Goal: Task Accomplishment & Management: Use online tool/utility

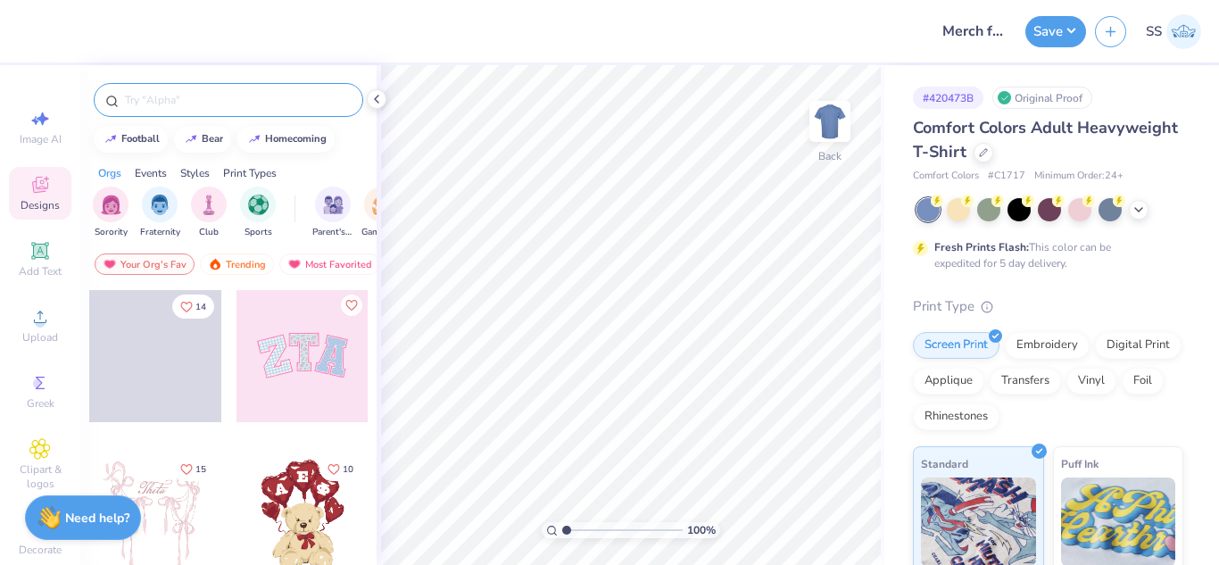
click at [239, 88] on div at bounding box center [228, 100] width 269 height 34
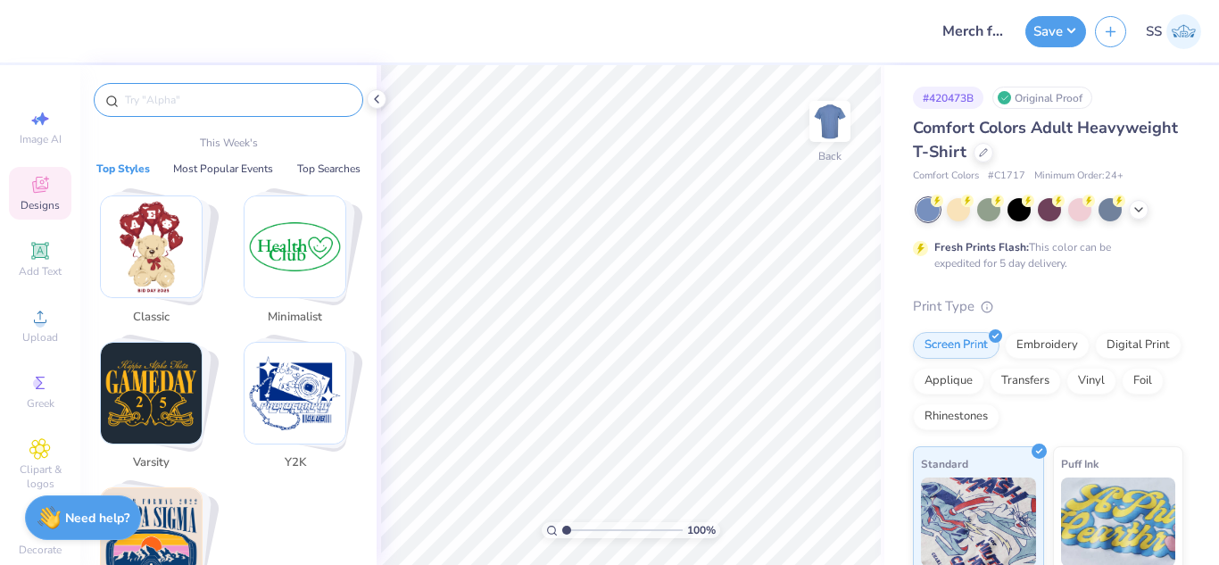
click at [240, 97] on input "text" at bounding box center [237, 100] width 228 height 18
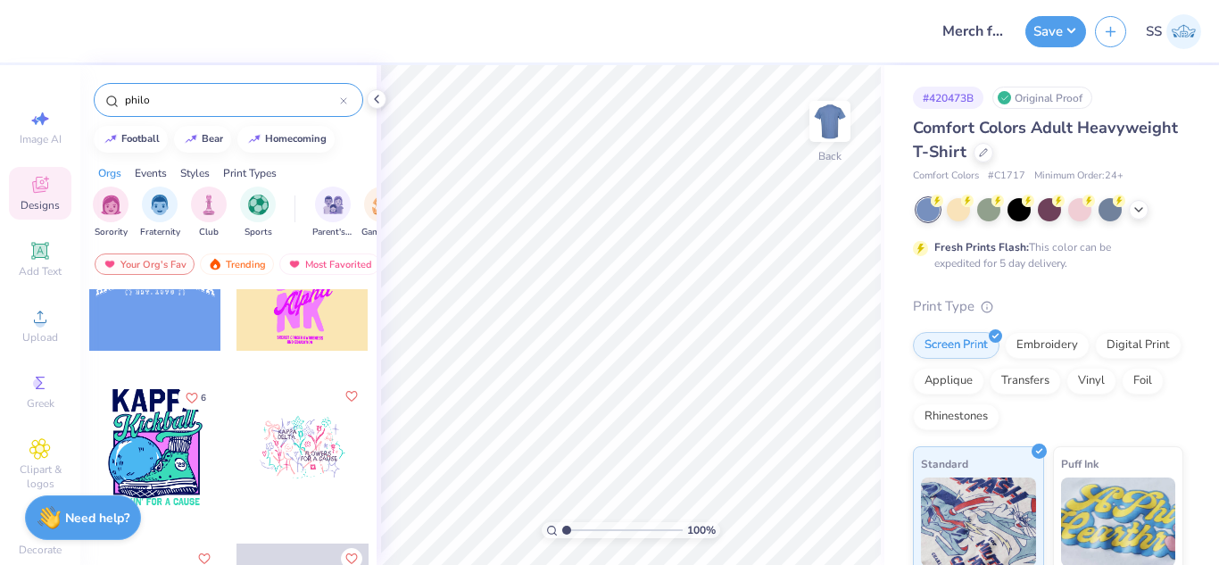
scroll to position [574, 0]
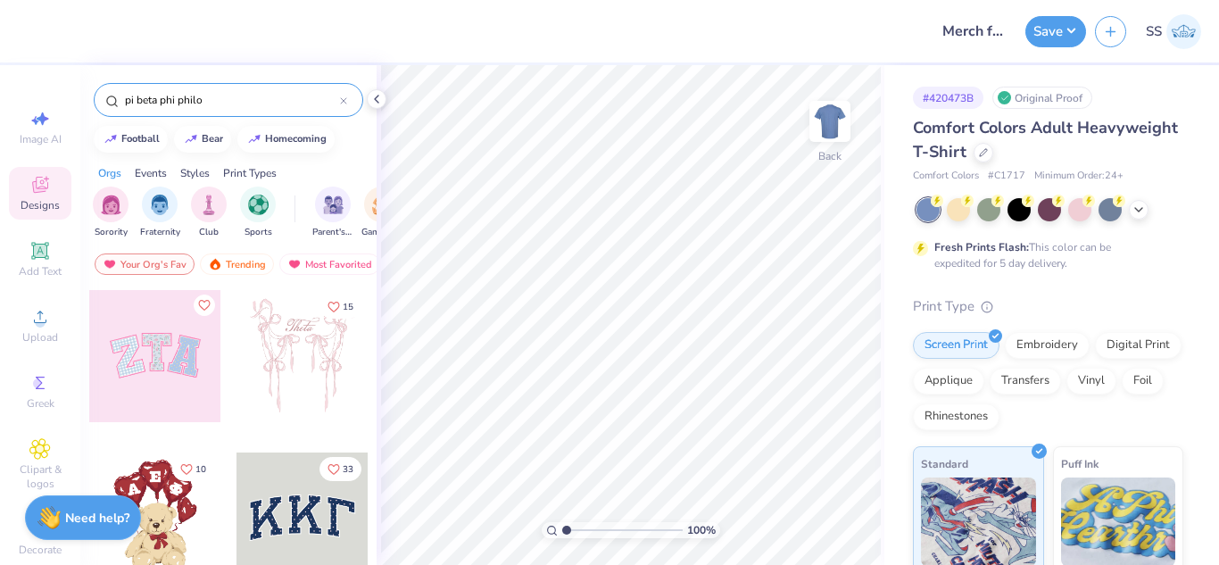
type input "pi beta phi philo"
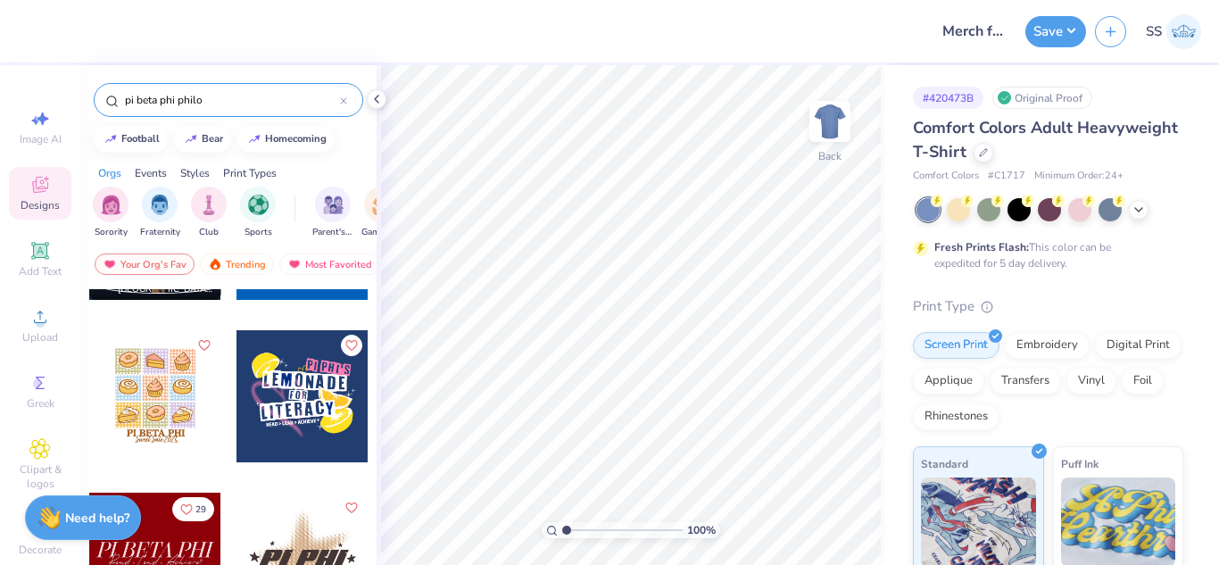
scroll to position [282, 0]
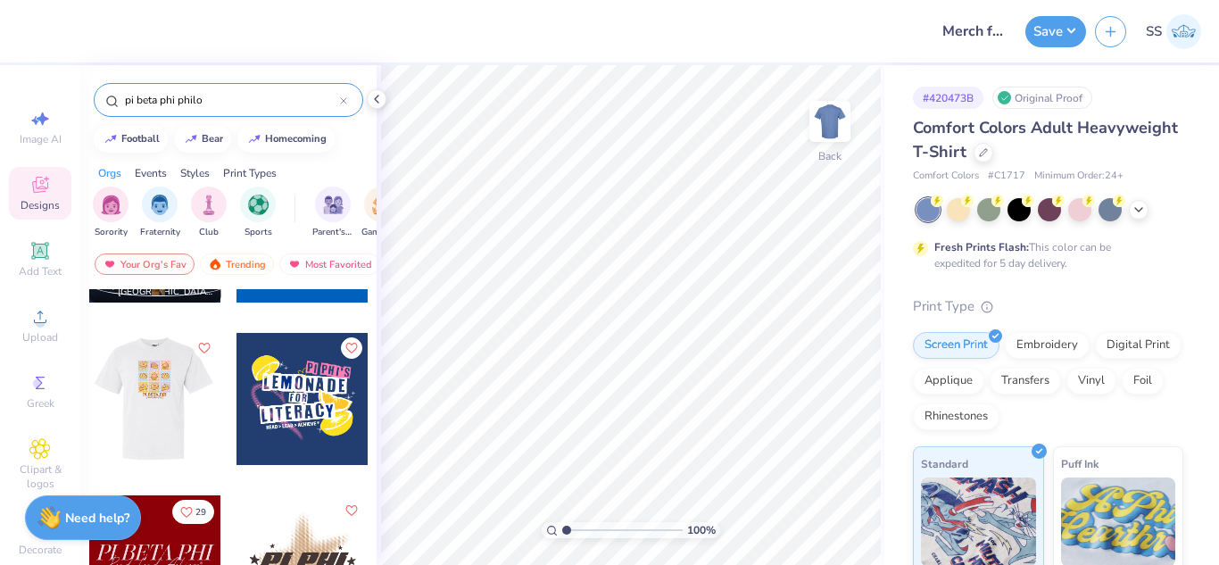
click at [126, 382] on div at bounding box center [154, 399] width 132 height 132
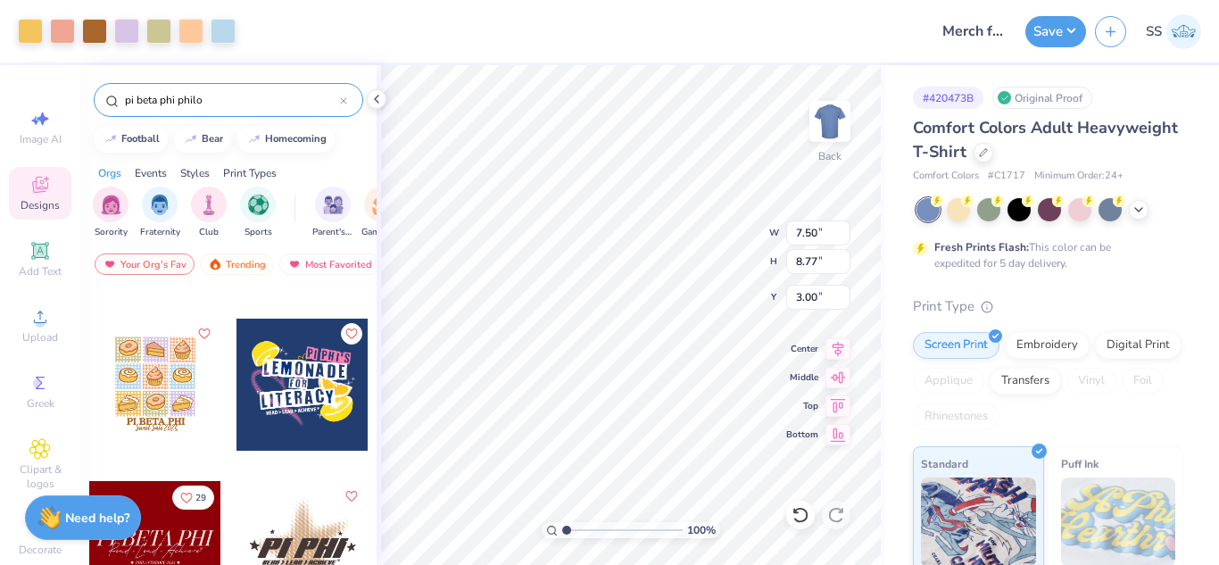
scroll to position [327, 0]
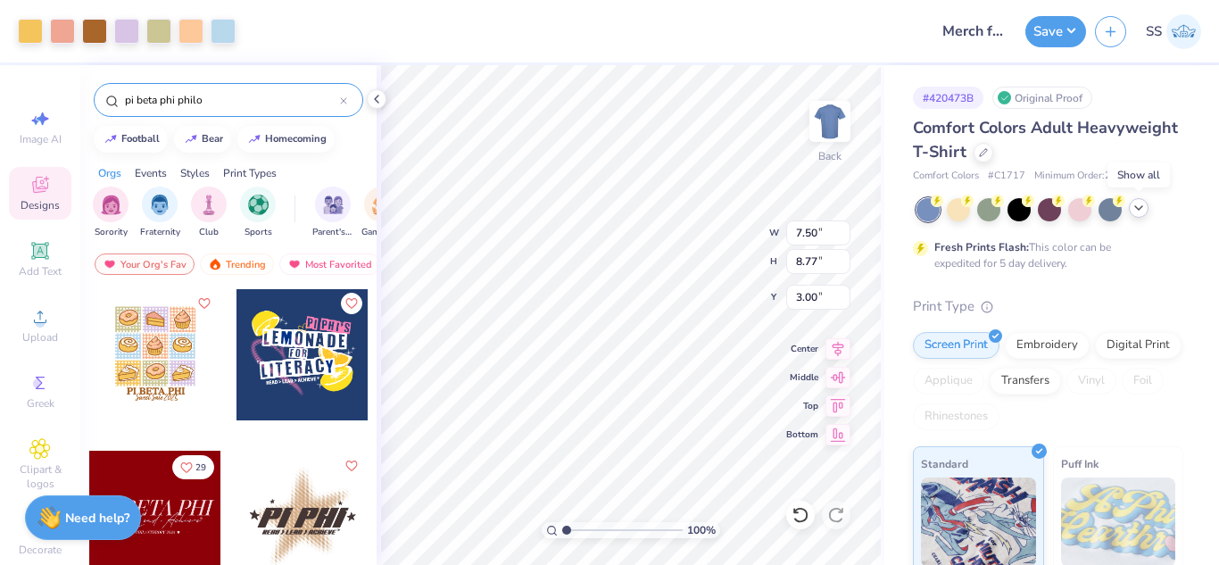
click at [1133, 207] on icon at bounding box center [1138, 208] width 14 height 14
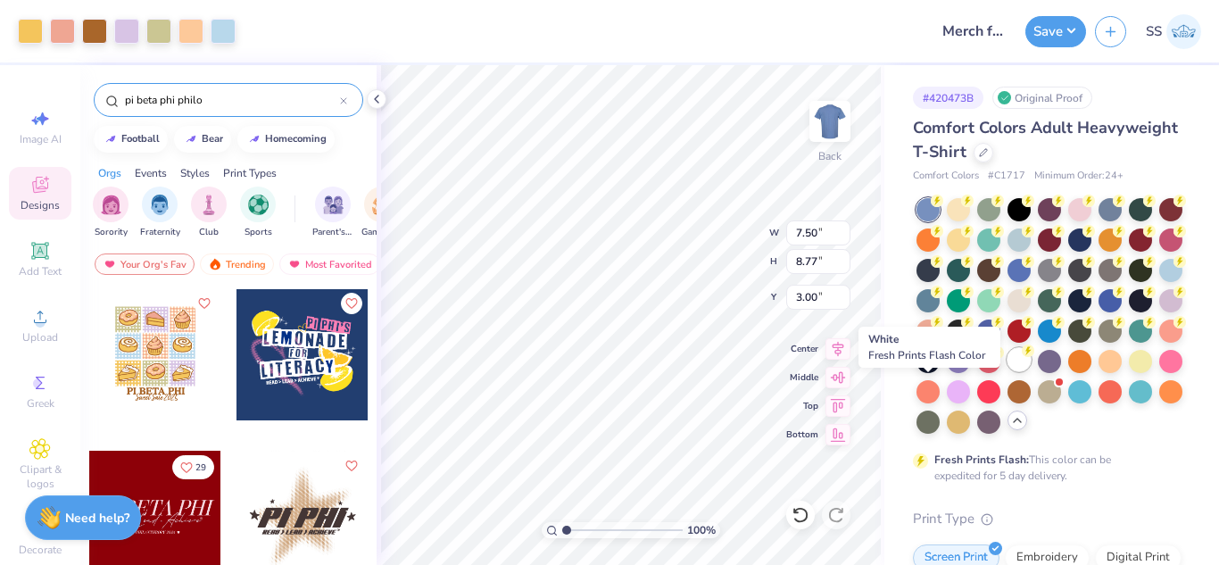
click at [1007, 371] on div at bounding box center [1018, 359] width 23 height 23
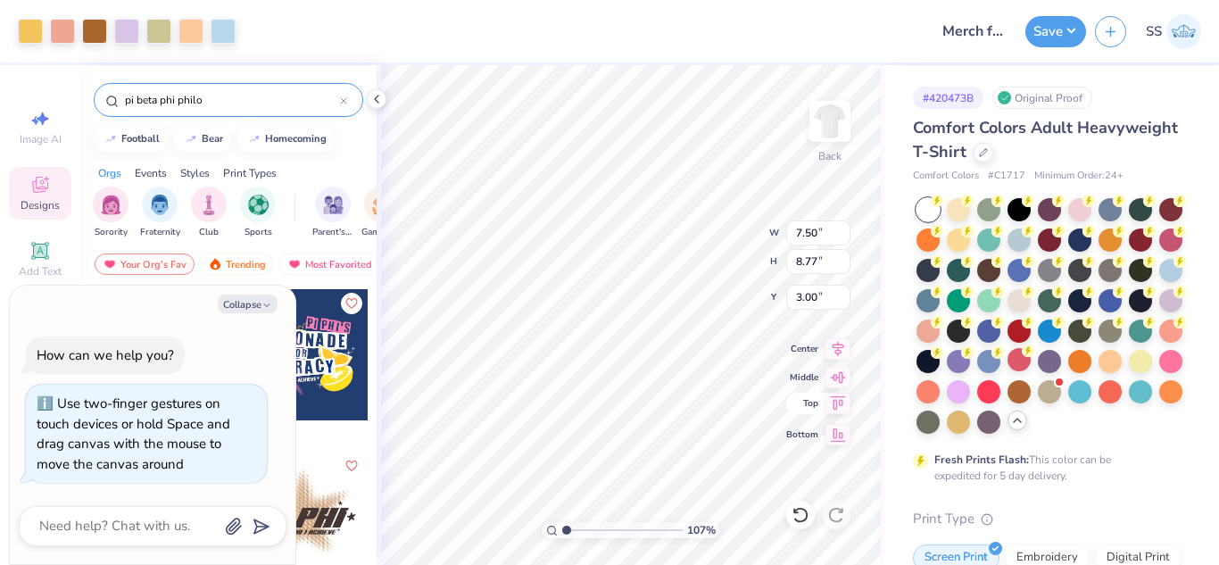
type input "1"
click at [1048, 37] on button "Save" at bounding box center [1055, 28] width 61 height 31
type textarea "x"
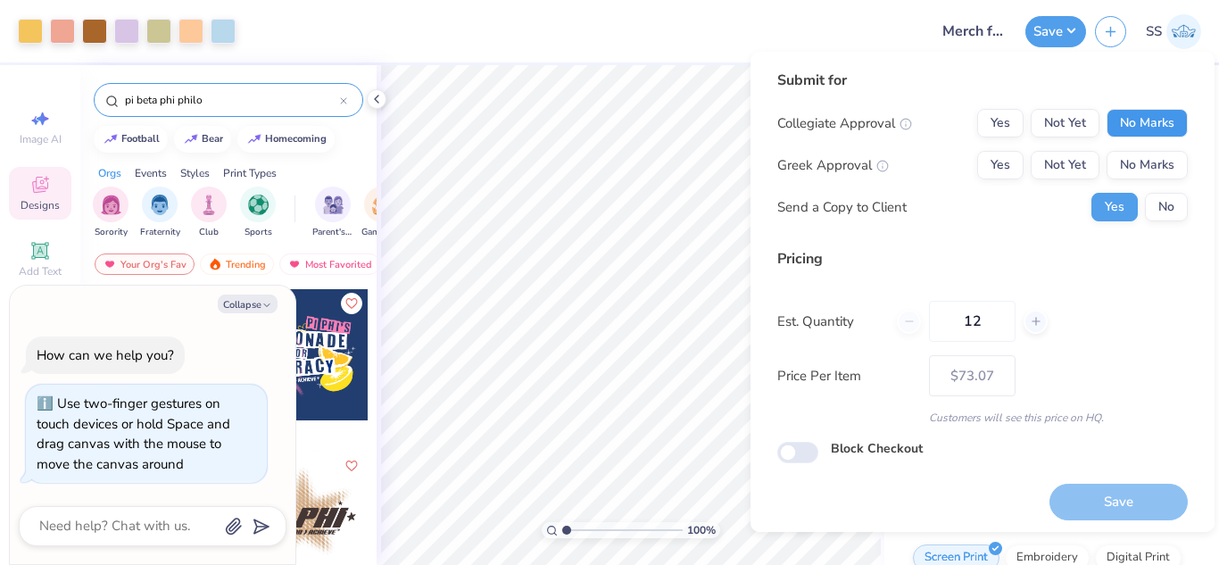
click at [1112, 112] on button "No Marks" at bounding box center [1146, 123] width 81 height 29
click at [1131, 166] on button "No Marks" at bounding box center [1146, 165] width 81 height 29
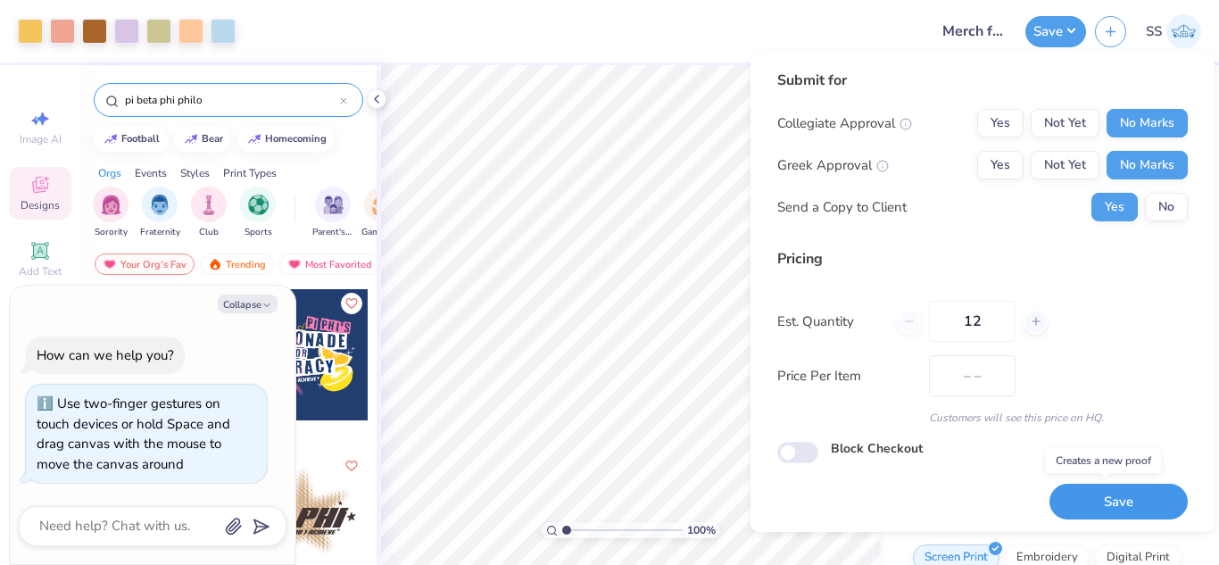
click at [1117, 499] on button "Save" at bounding box center [1118, 502] width 138 height 37
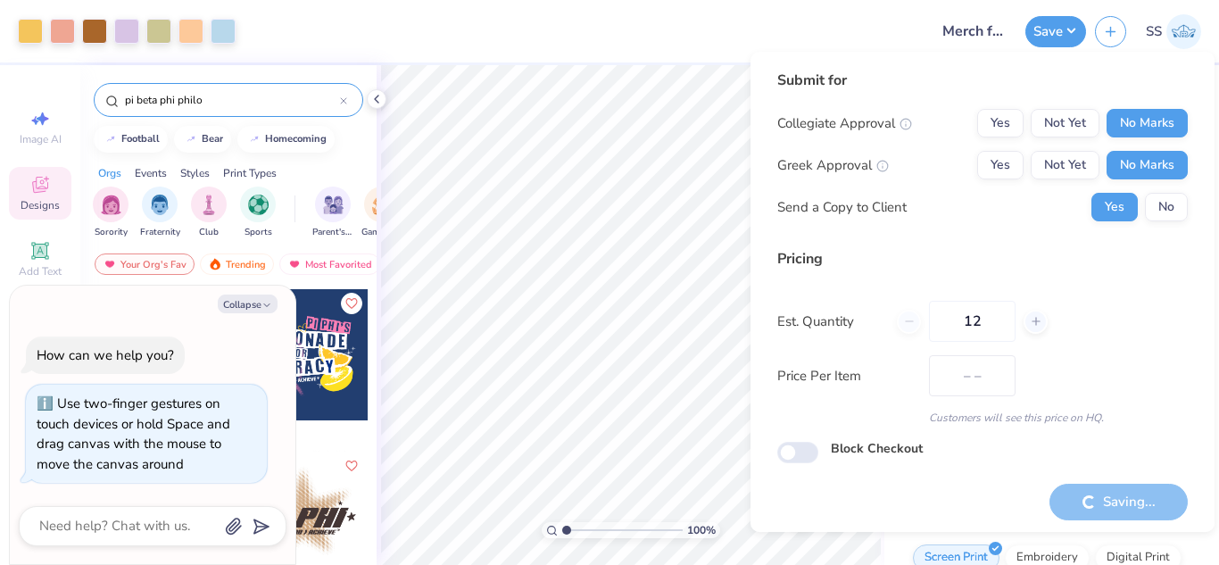
type input "$48.69"
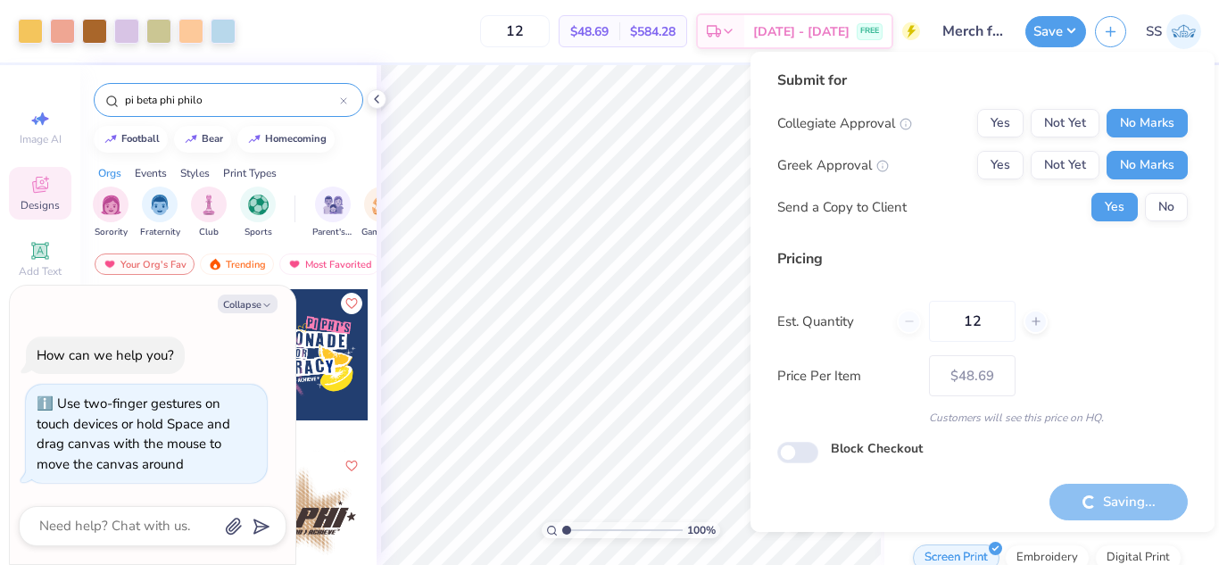
type textarea "x"
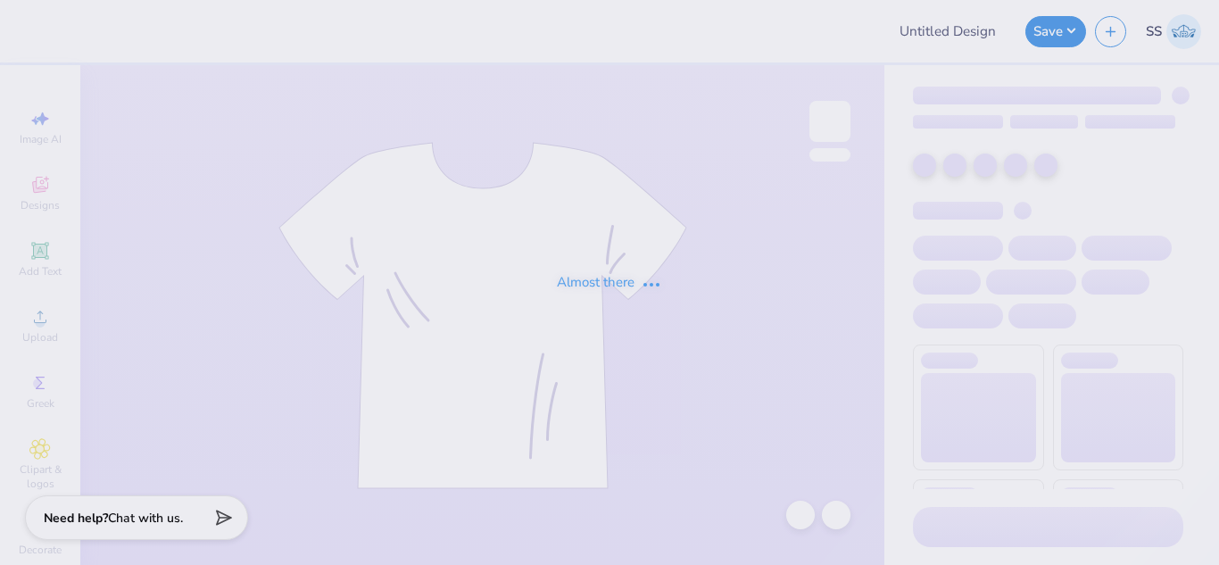
type input "Merch for Pi Beta Phi"
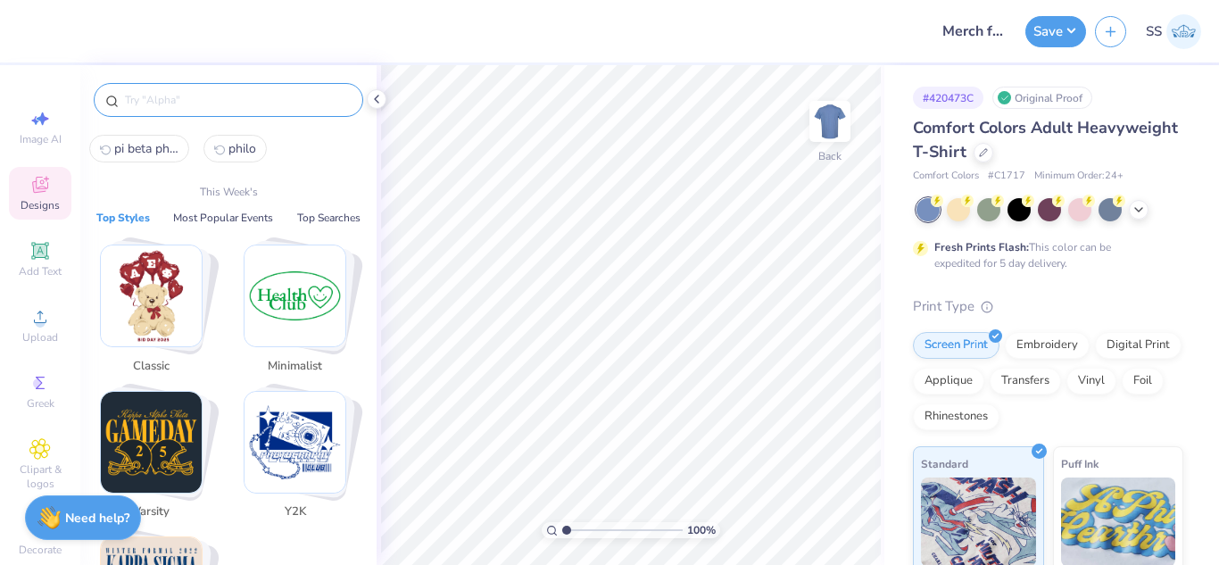
click at [253, 93] on input "text" at bounding box center [237, 100] width 228 height 18
type input "i"
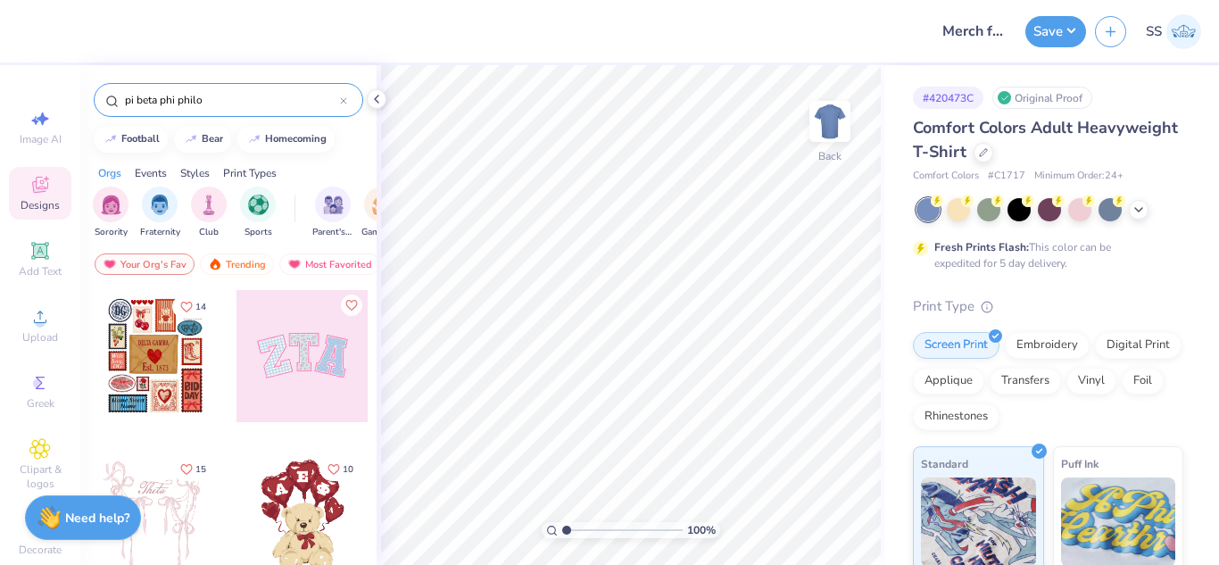
type input "pi beta phi philo"
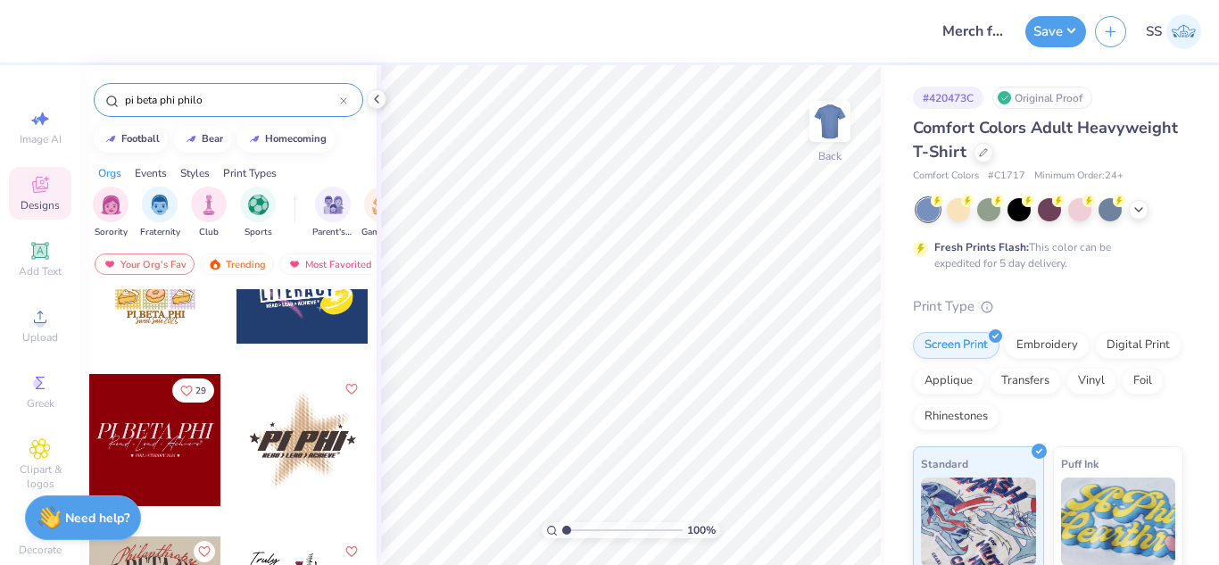
scroll to position [413, 0]
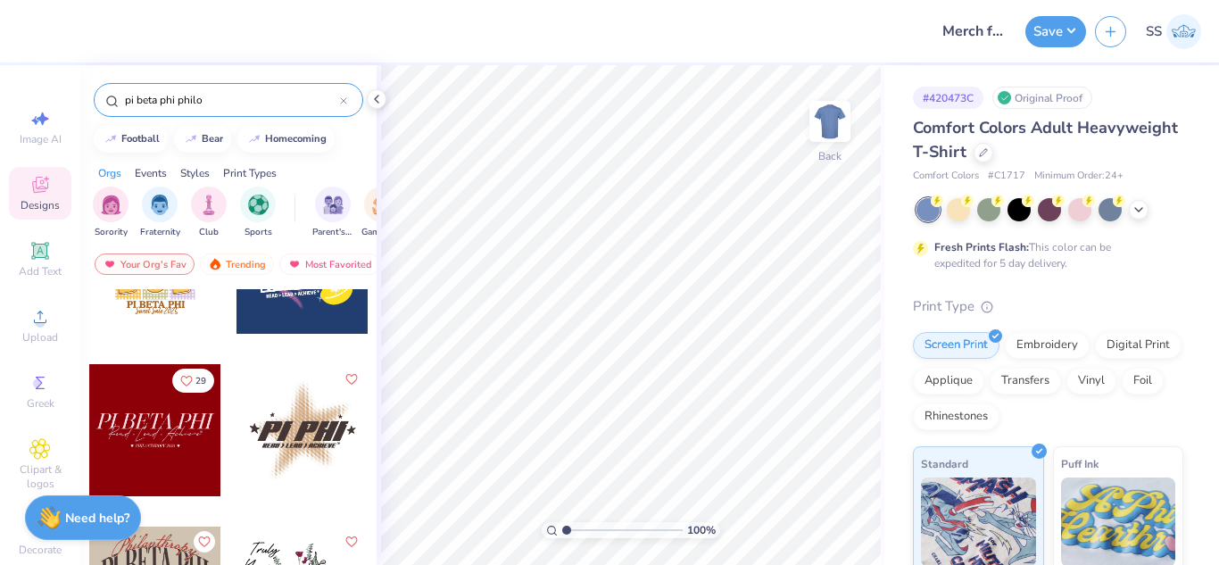
click at [144, 445] on div at bounding box center [155, 430] width 132 height 132
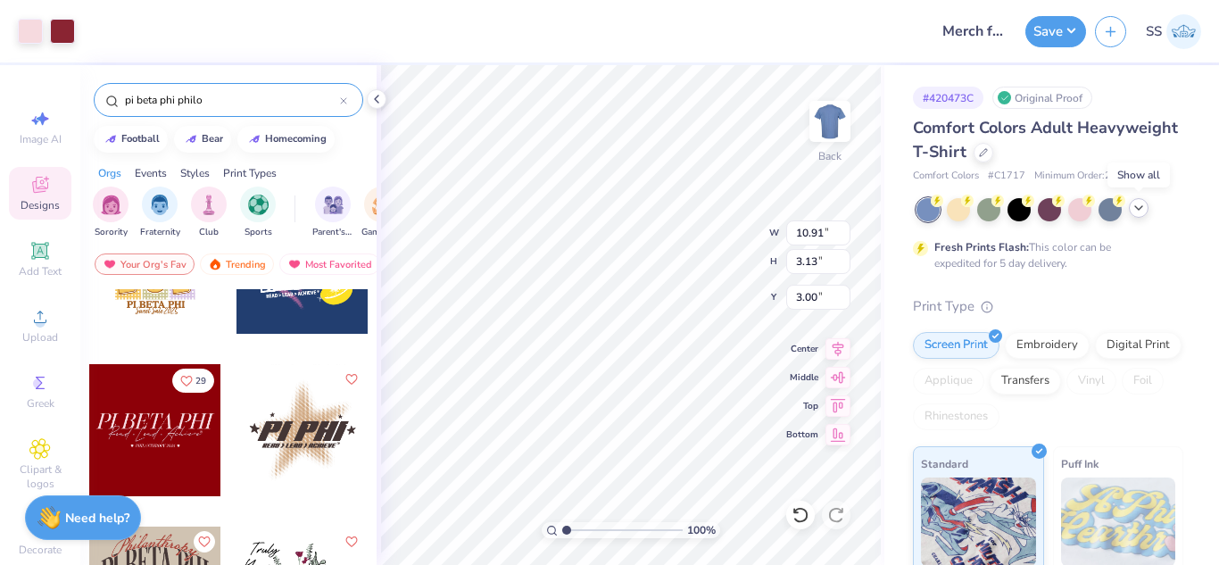
click at [1136, 212] on icon at bounding box center [1138, 208] width 14 height 14
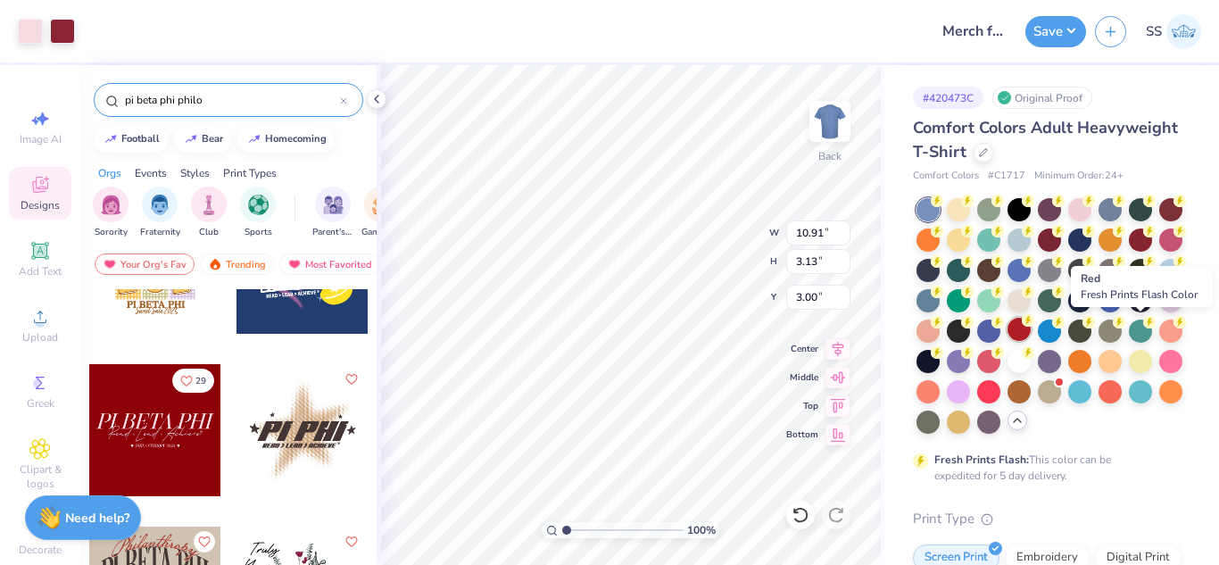
click at [1031, 334] on div at bounding box center [1018, 329] width 23 height 23
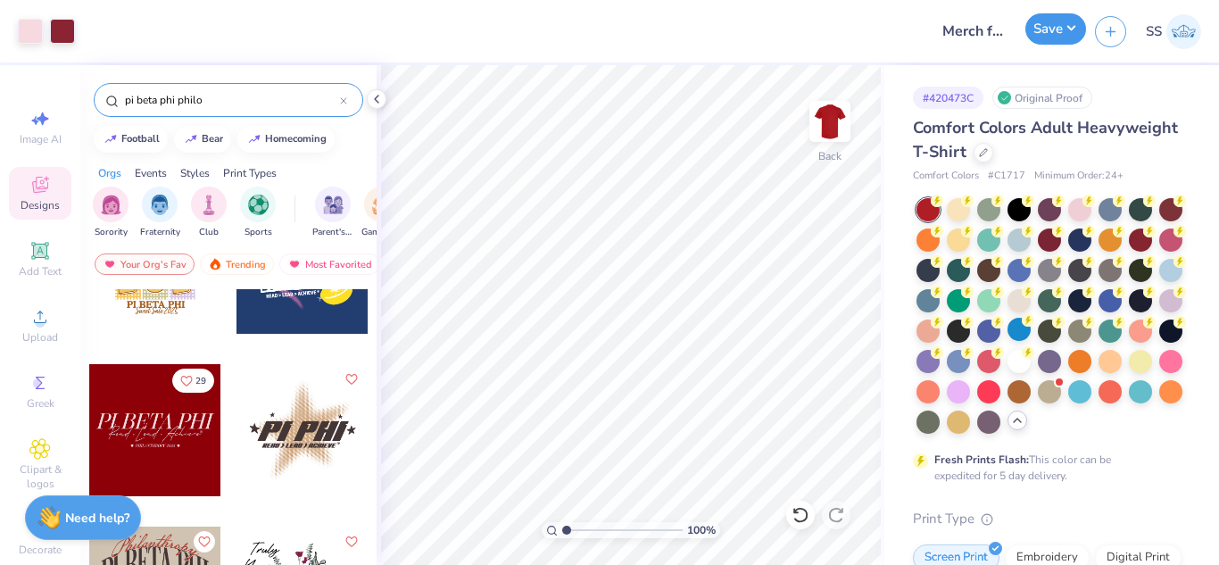
click at [1064, 39] on button "Save" at bounding box center [1055, 28] width 61 height 31
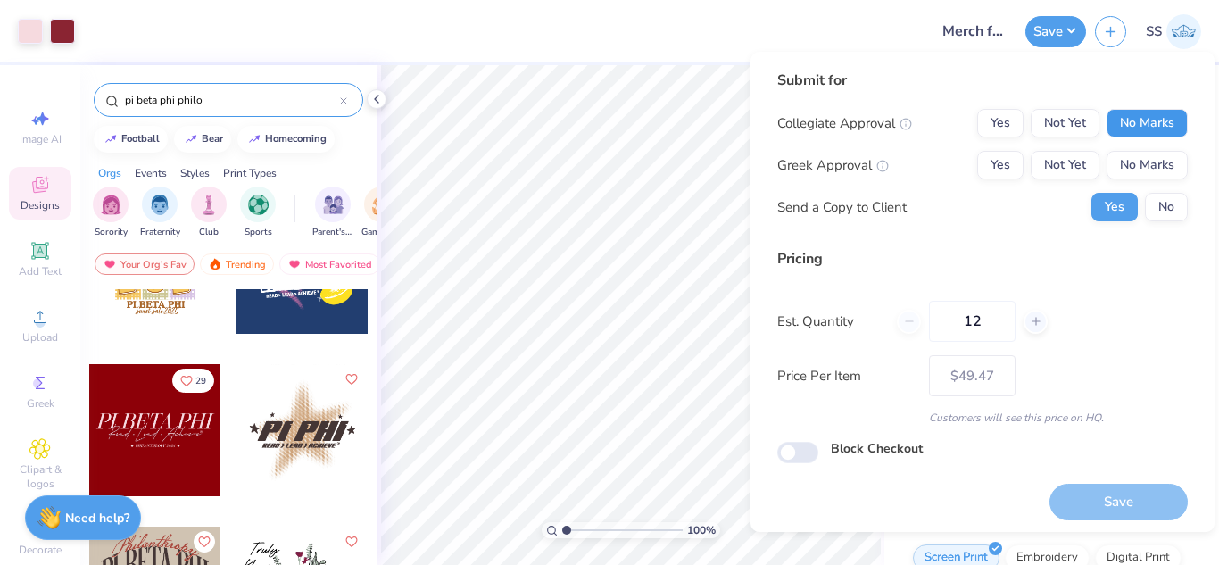
click at [1159, 112] on button "No Marks" at bounding box center [1146, 123] width 81 height 29
click at [1154, 148] on div "Collegiate Approval Yes Not Yet No Marks Greek Approval Yes Not Yet No Marks Se…" at bounding box center [982, 165] width 410 height 112
click at [1149, 170] on button "No Marks" at bounding box center [1146, 165] width 81 height 29
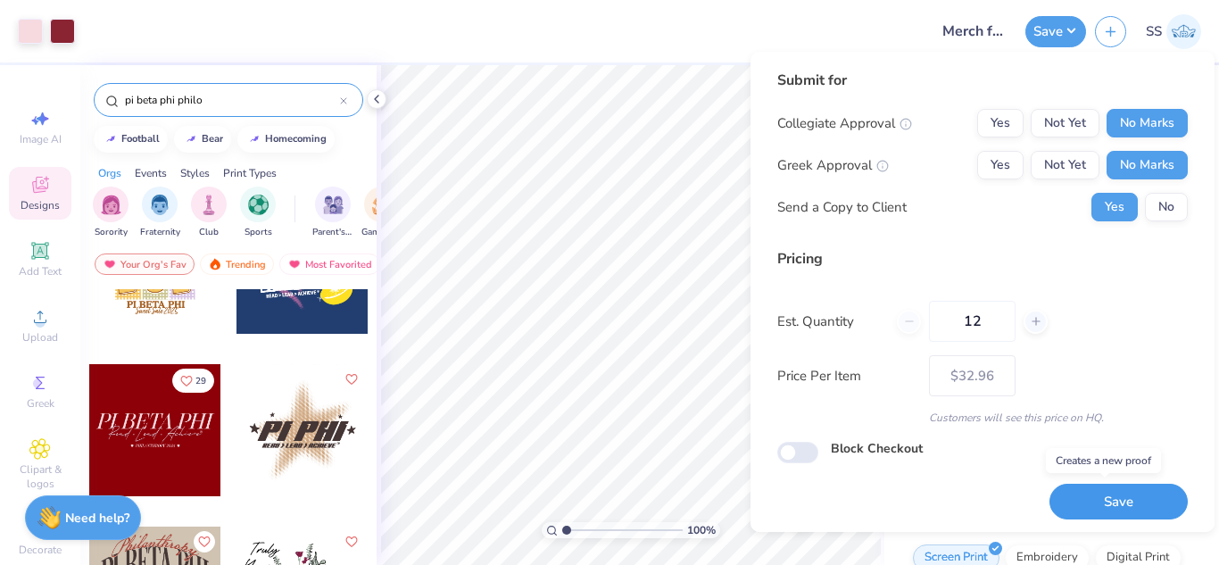
click at [1119, 495] on button "Save" at bounding box center [1118, 502] width 138 height 37
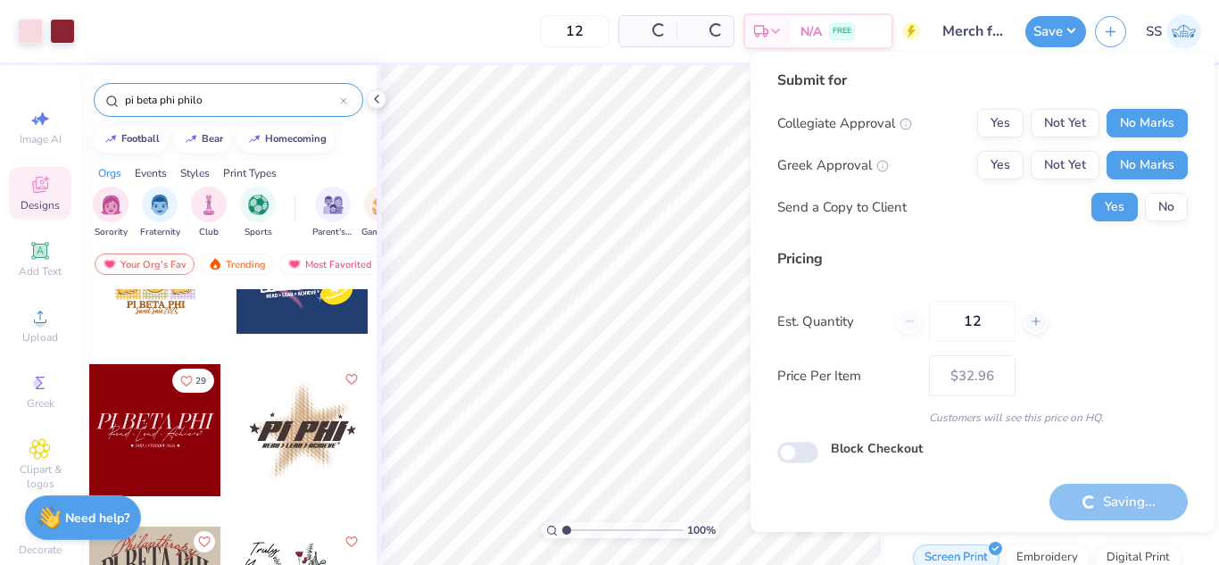
type input "– –"
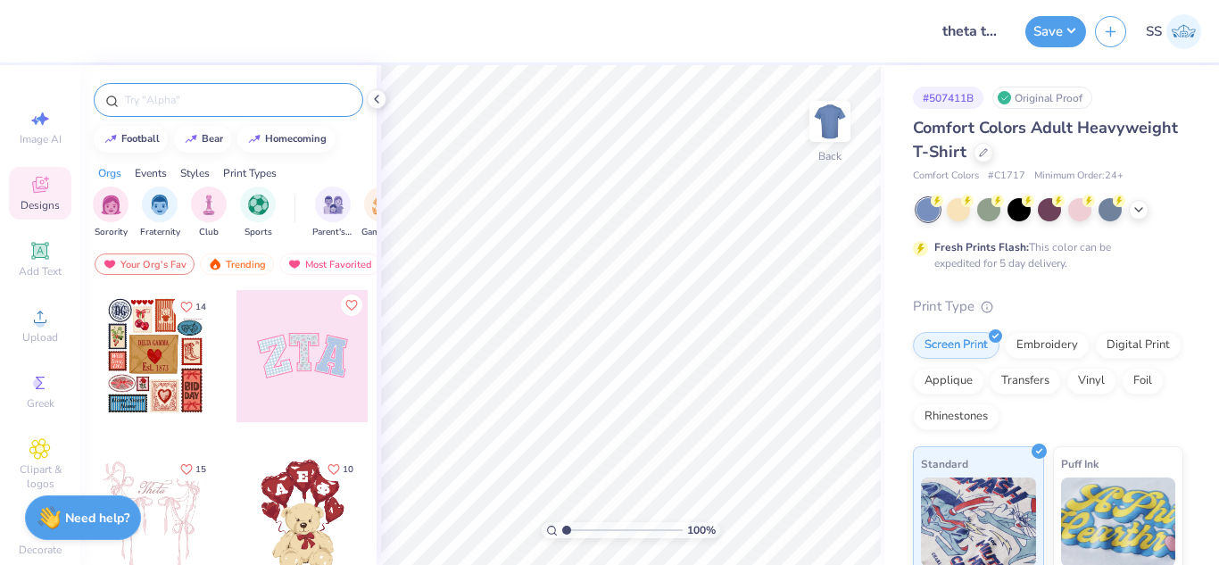
click at [228, 102] on input "text" at bounding box center [237, 100] width 228 height 18
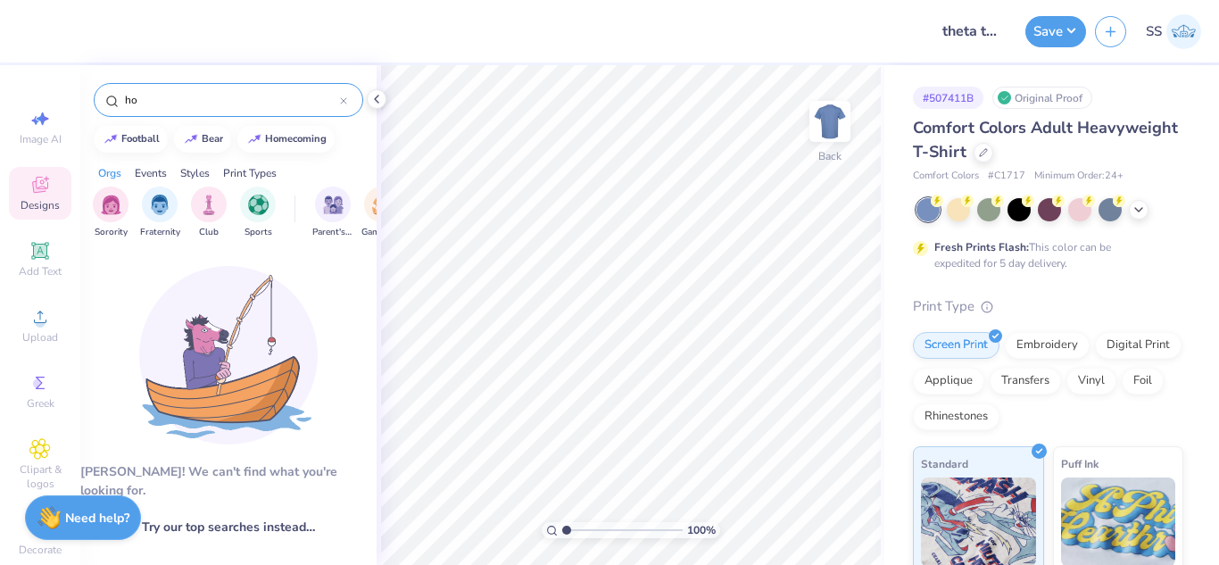
type input "h"
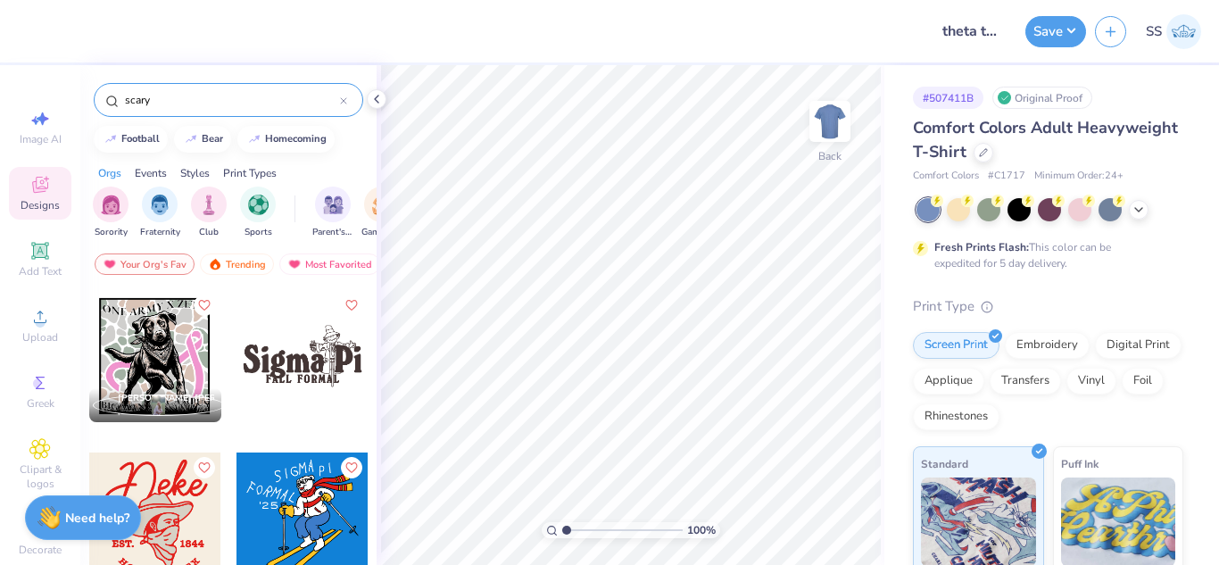
type input "scary"
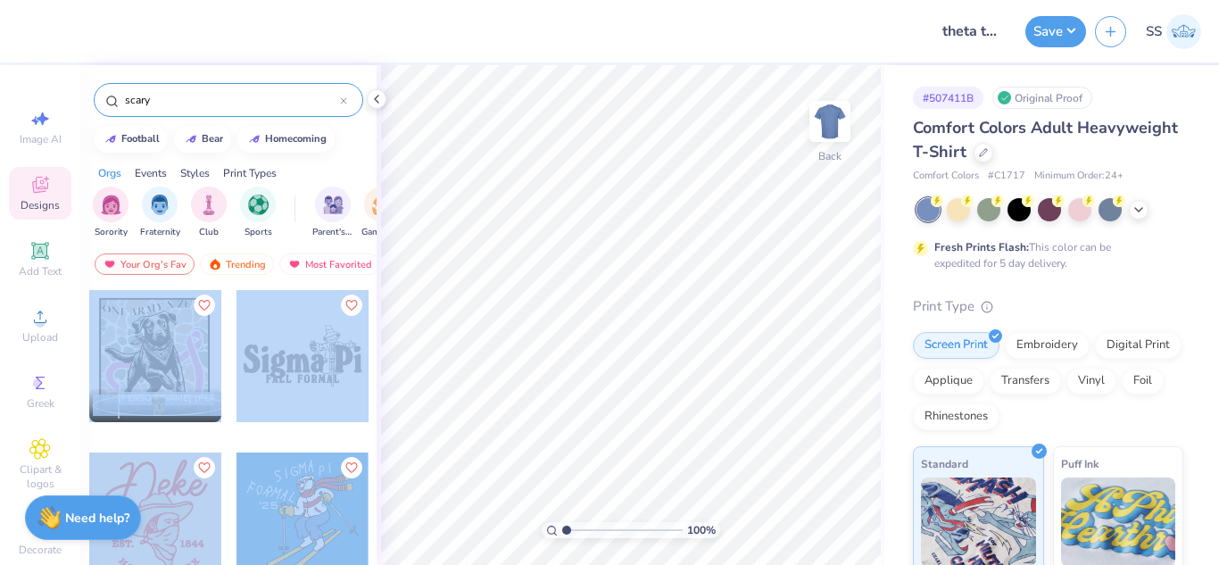
drag, startPoint x: 377, startPoint y: 361, endPoint x: 372, endPoint y: 390, distance: 28.9
click at [372, 390] on div "Design Title theta tau rush shirts Save SS Image AI Designs Add Text Upload Gre…" at bounding box center [609, 282] width 1219 height 565
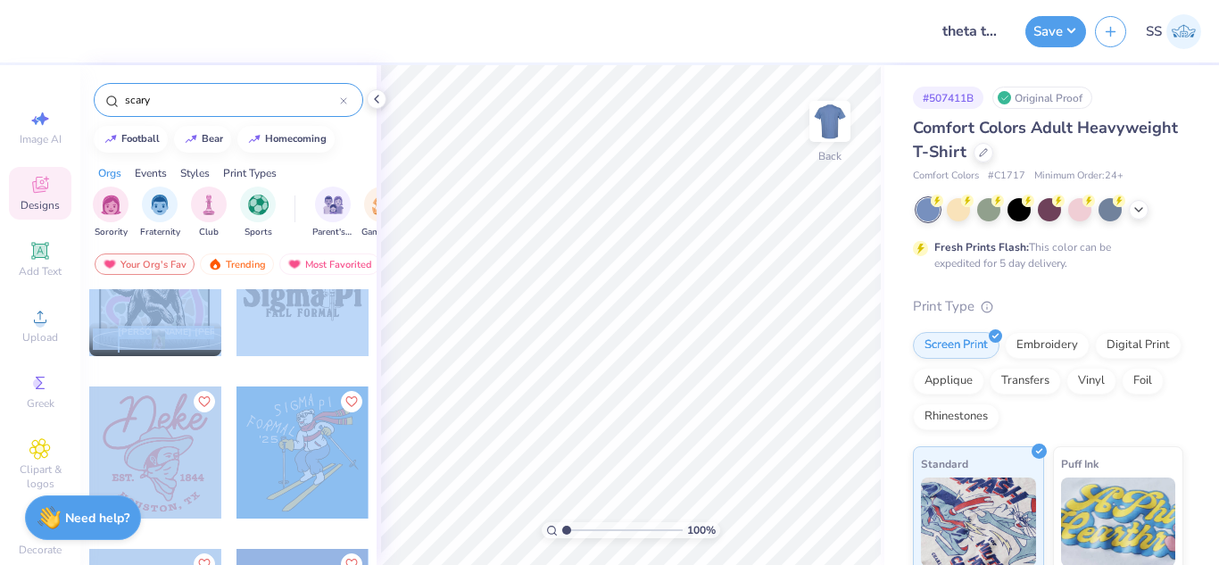
scroll to position [69, 0]
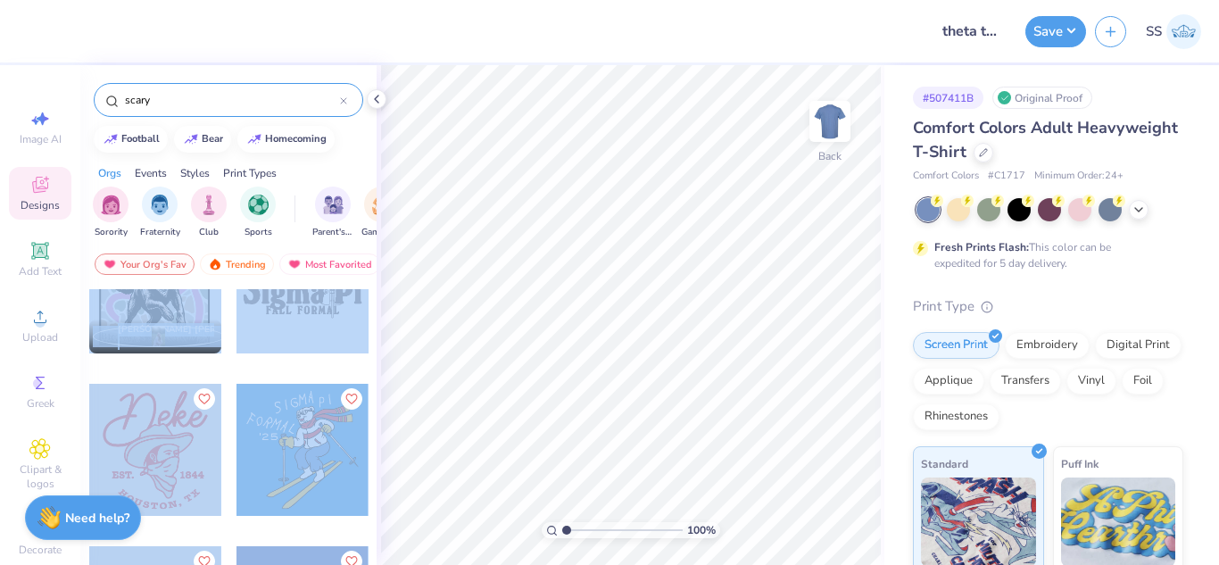
click at [303, 373] on div at bounding box center [303, 301] width 134 height 162
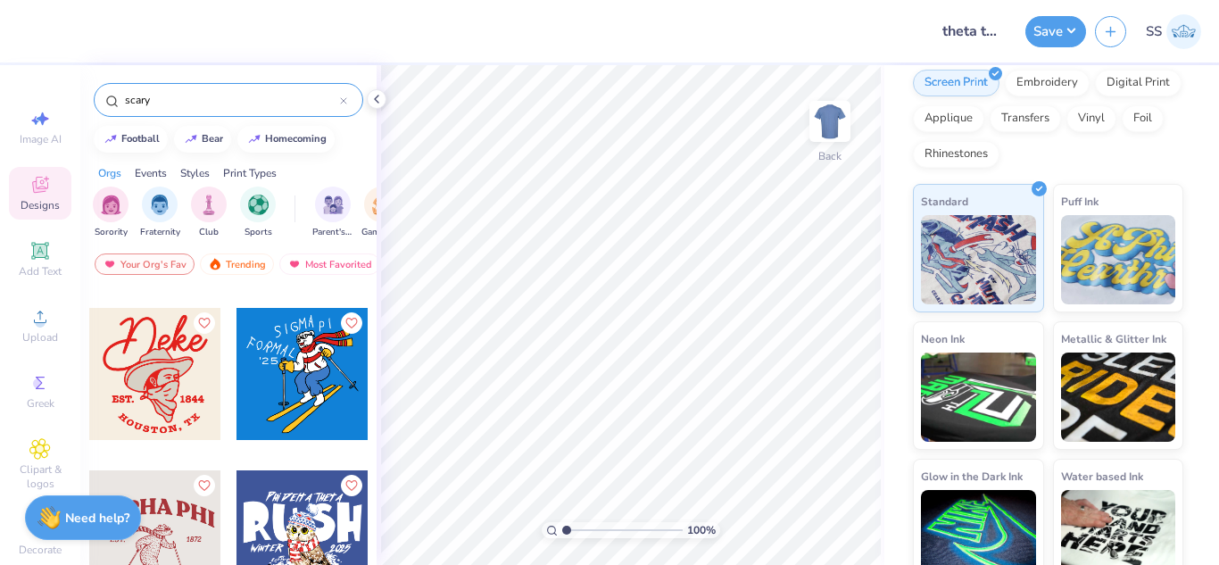
scroll to position [285, 0]
